Goal: Transaction & Acquisition: Book appointment/travel/reservation

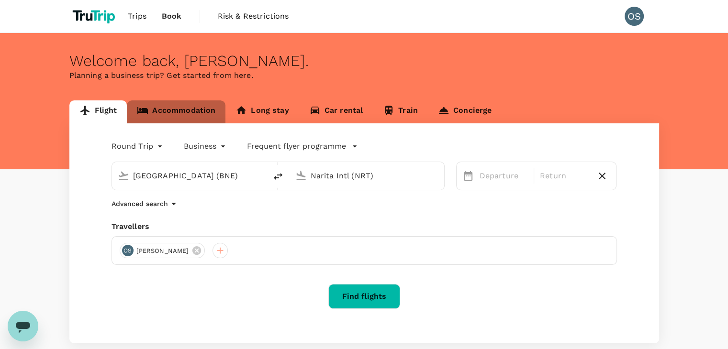
click at [195, 108] on link "Accommodation" at bounding box center [176, 112] width 99 height 23
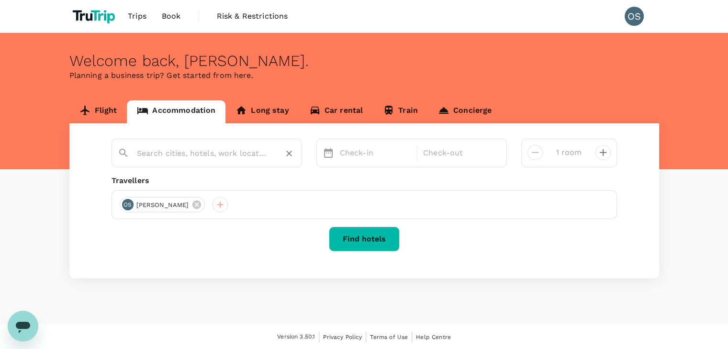
click at [243, 151] on input "text" at bounding box center [203, 153] width 132 height 15
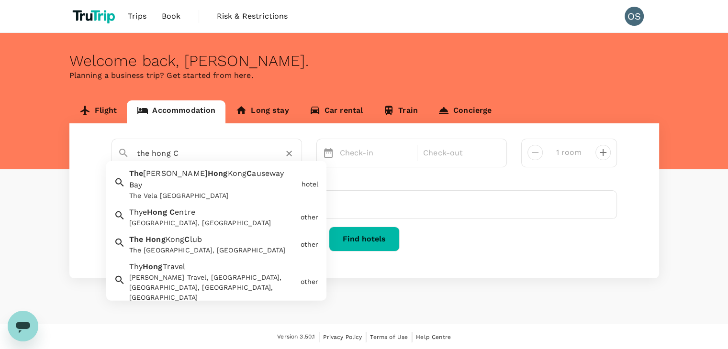
type input "the hong C"
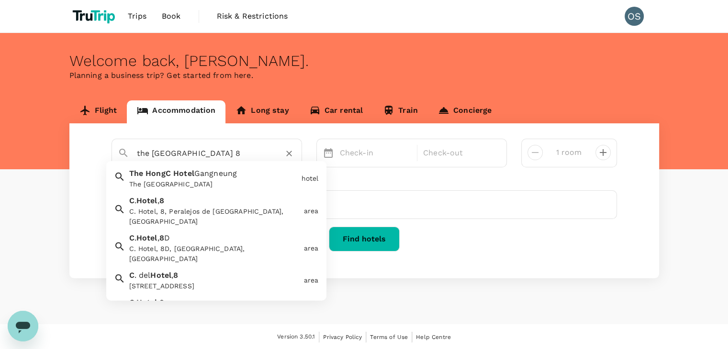
click at [251, 180] on div "The [GEOGRAPHIC_DATA]" at bounding box center [213, 184] width 168 height 10
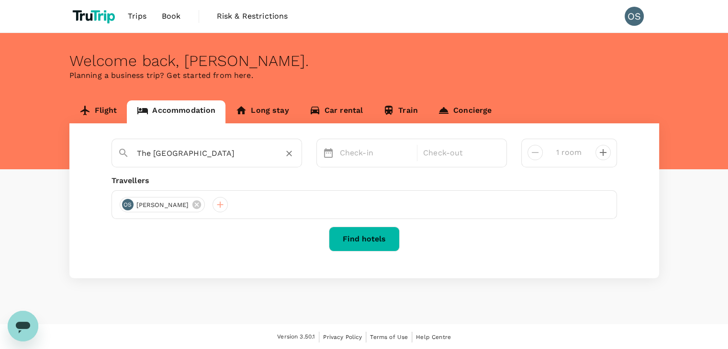
type input "The [GEOGRAPHIC_DATA]"
click at [348, 155] on p "Check-in" at bounding box center [376, 152] width 72 height 11
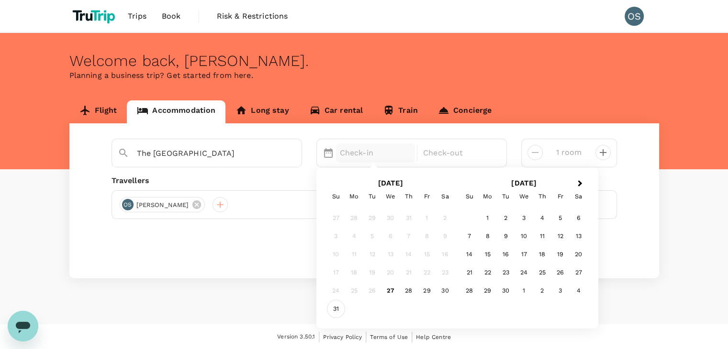
click at [339, 306] on div "31" at bounding box center [336, 309] width 18 height 18
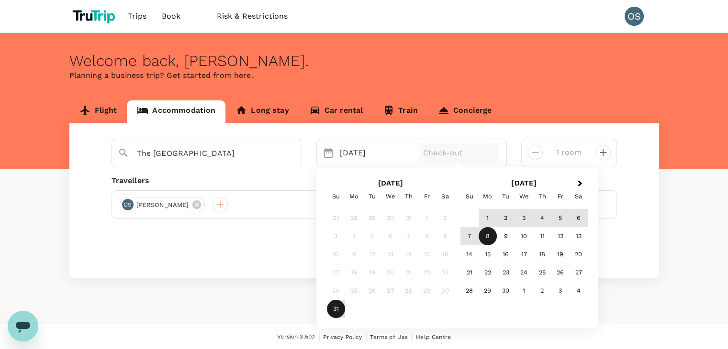
click at [488, 239] on div "8" at bounding box center [488, 236] width 18 height 18
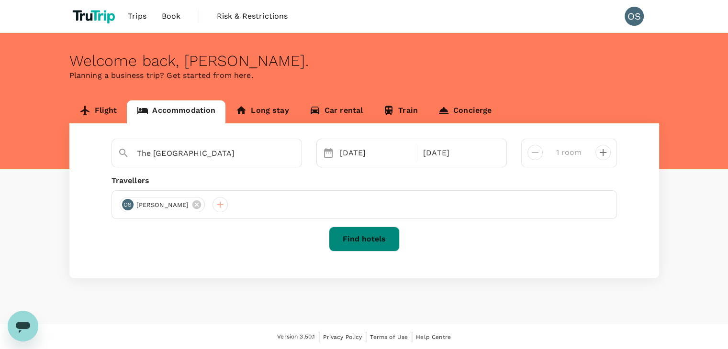
click at [373, 247] on button "Find hotels" at bounding box center [364, 239] width 71 height 25
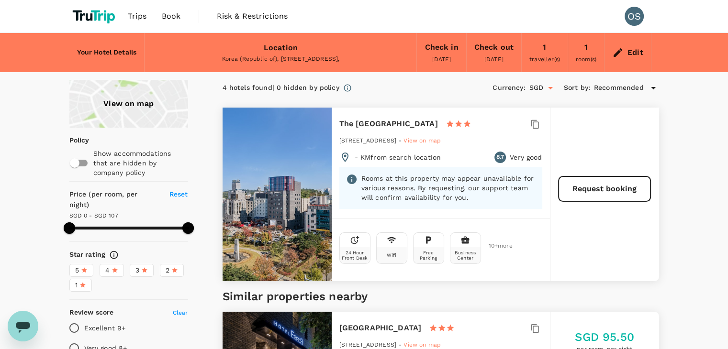
type input "106"
